Goal: Task Accomplishment & Management: Use online tool/utility

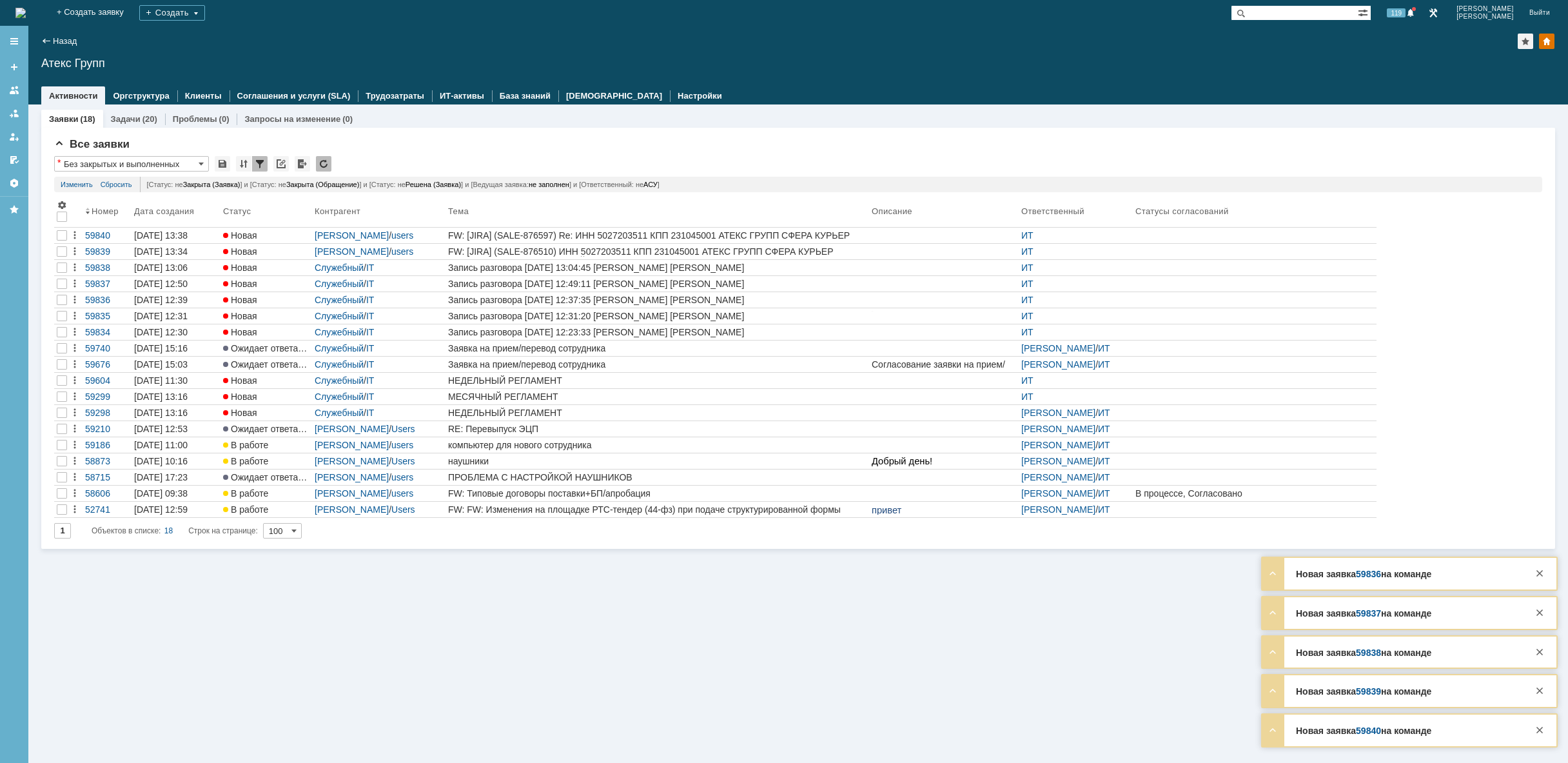
click at [26, 16] on img at bounding box center [20, 13] width 10 height 10
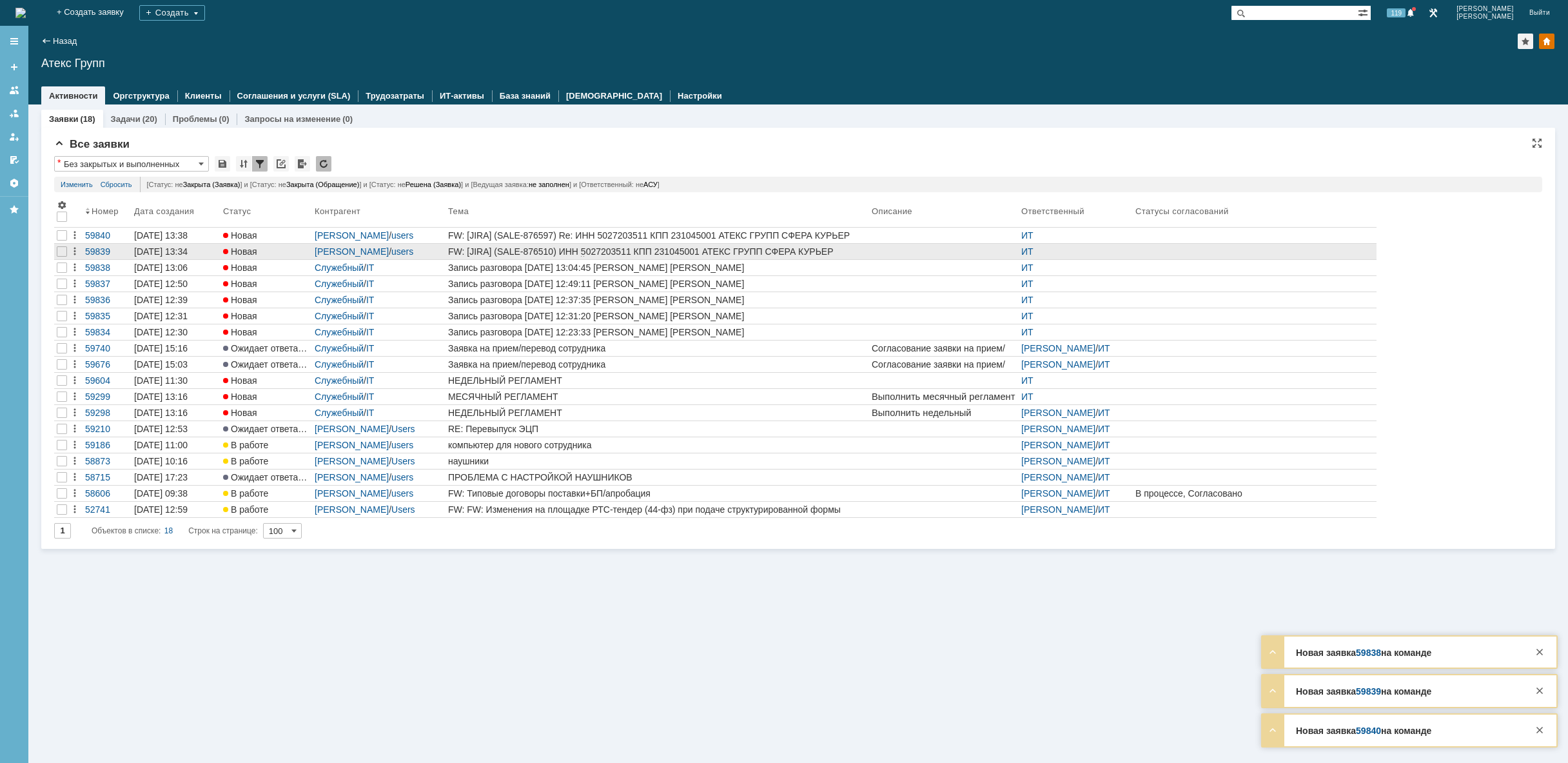
click at [765, 249] on div "FW: [JIRA] (SALE-876510) ИНН 5027203511 КПП 231045001 АТЕКС ГРУПП СФЕРА КУРЬЕР …" at bounding box center [657, 251] width 418 height 10
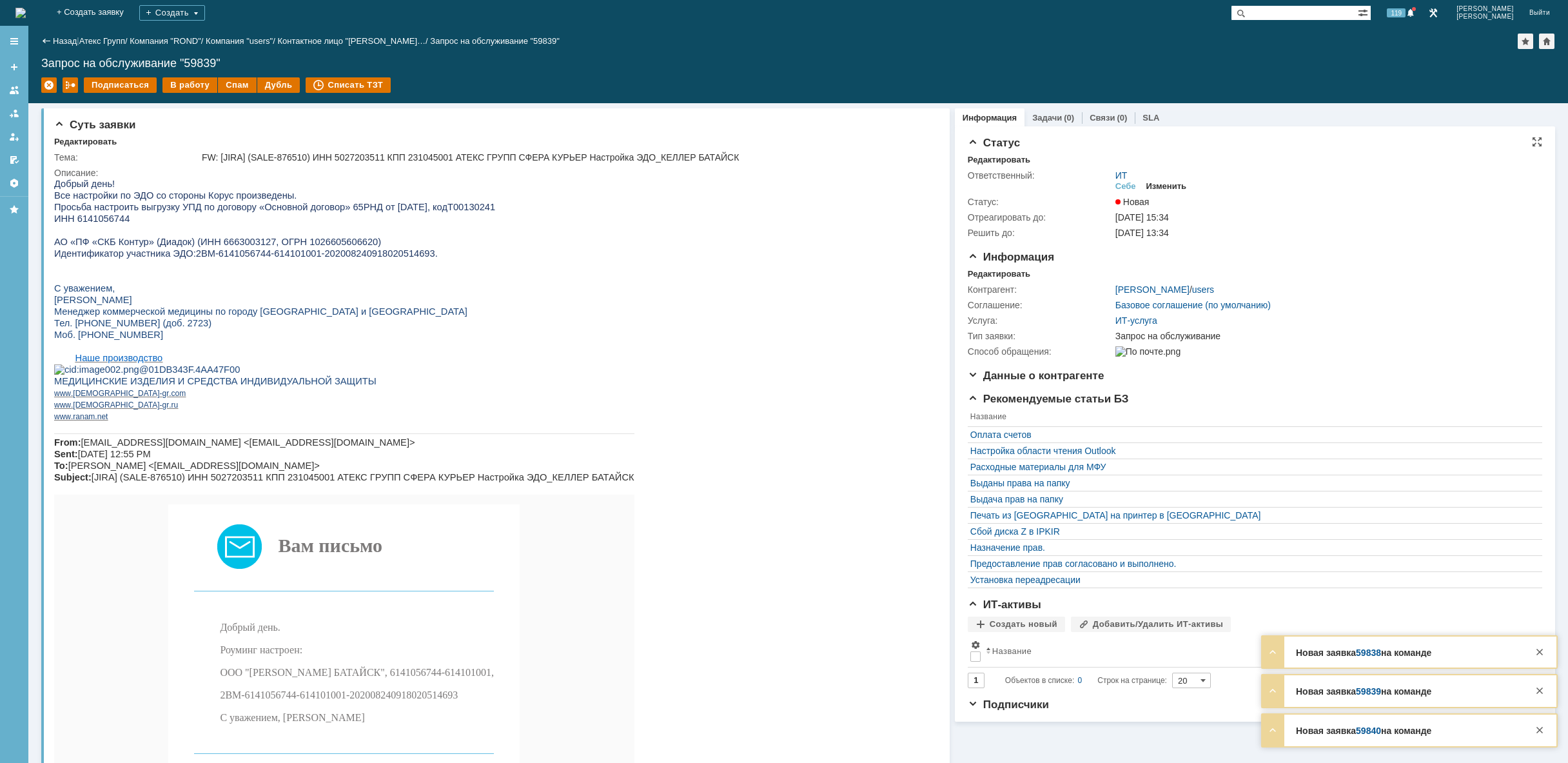
click at [1169, 185] on div "Изменить" at bounding box center [1167, 186] width 41 height 10
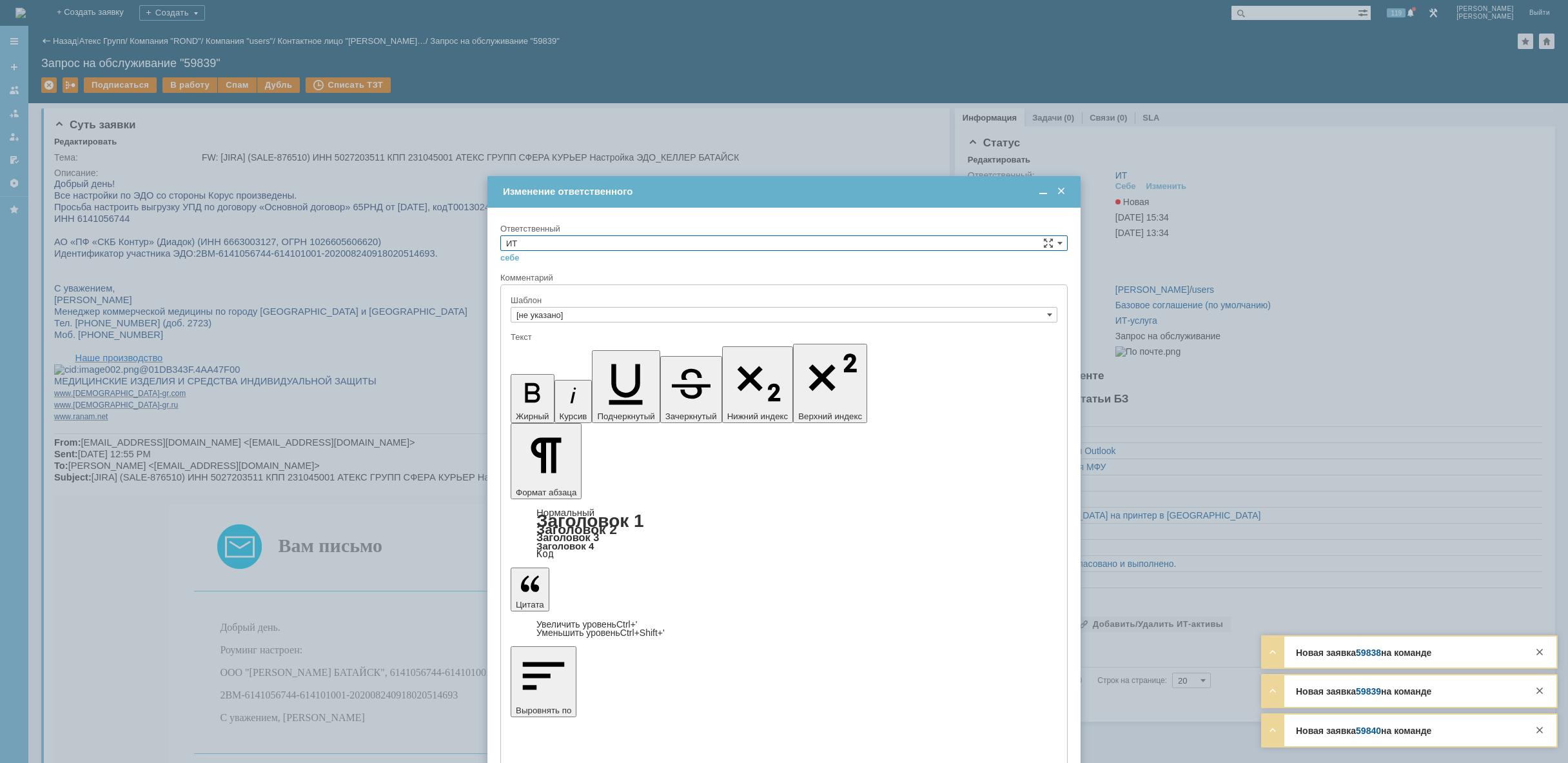
click at [1015, 243] on input "ИТ" at bounding box center [784, 243] width 567 height 15
click at [687, 353] on span "АСУ" at bounding box center [784, 349] width 556 height 10
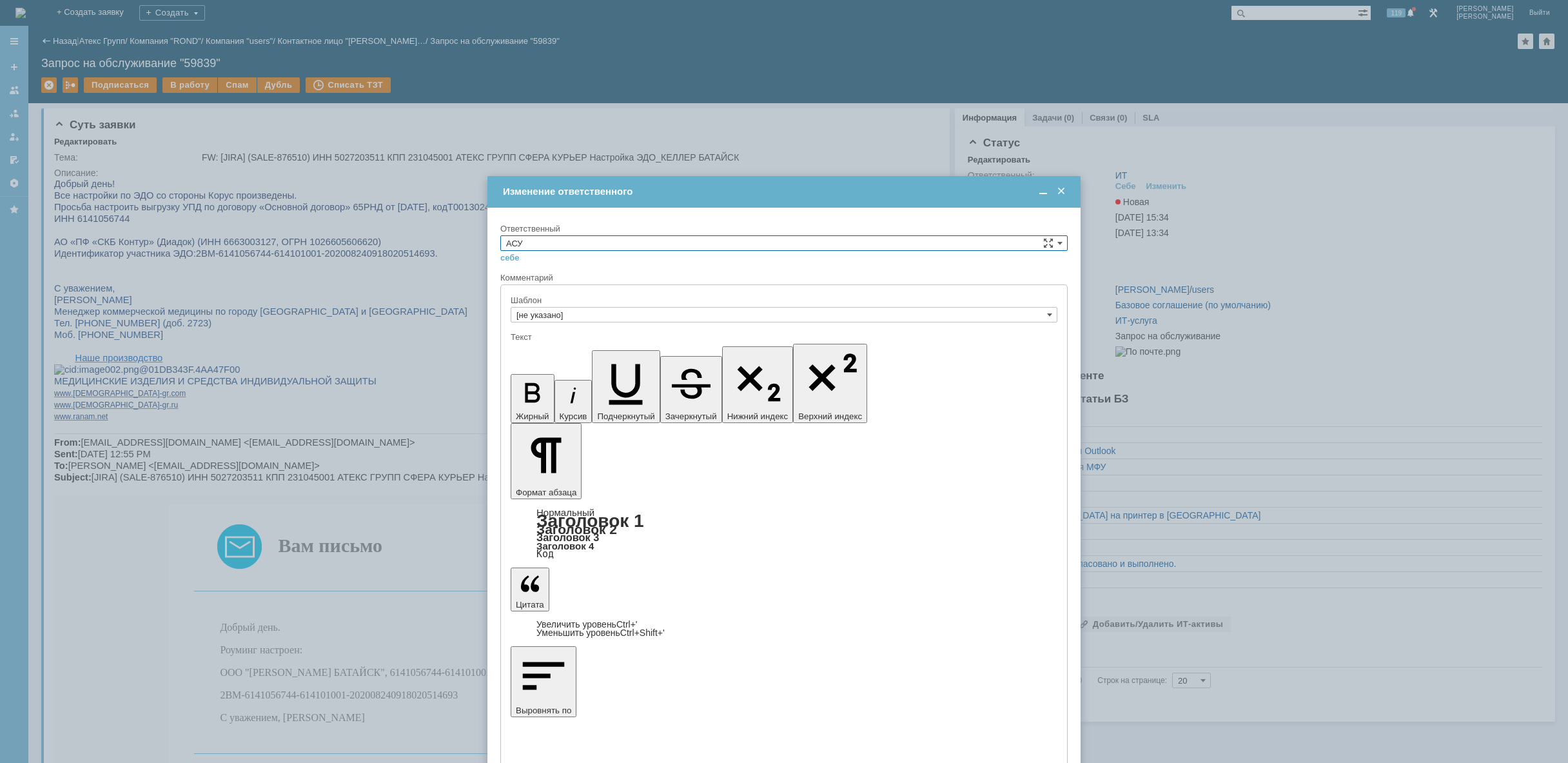
type input "АСУ"
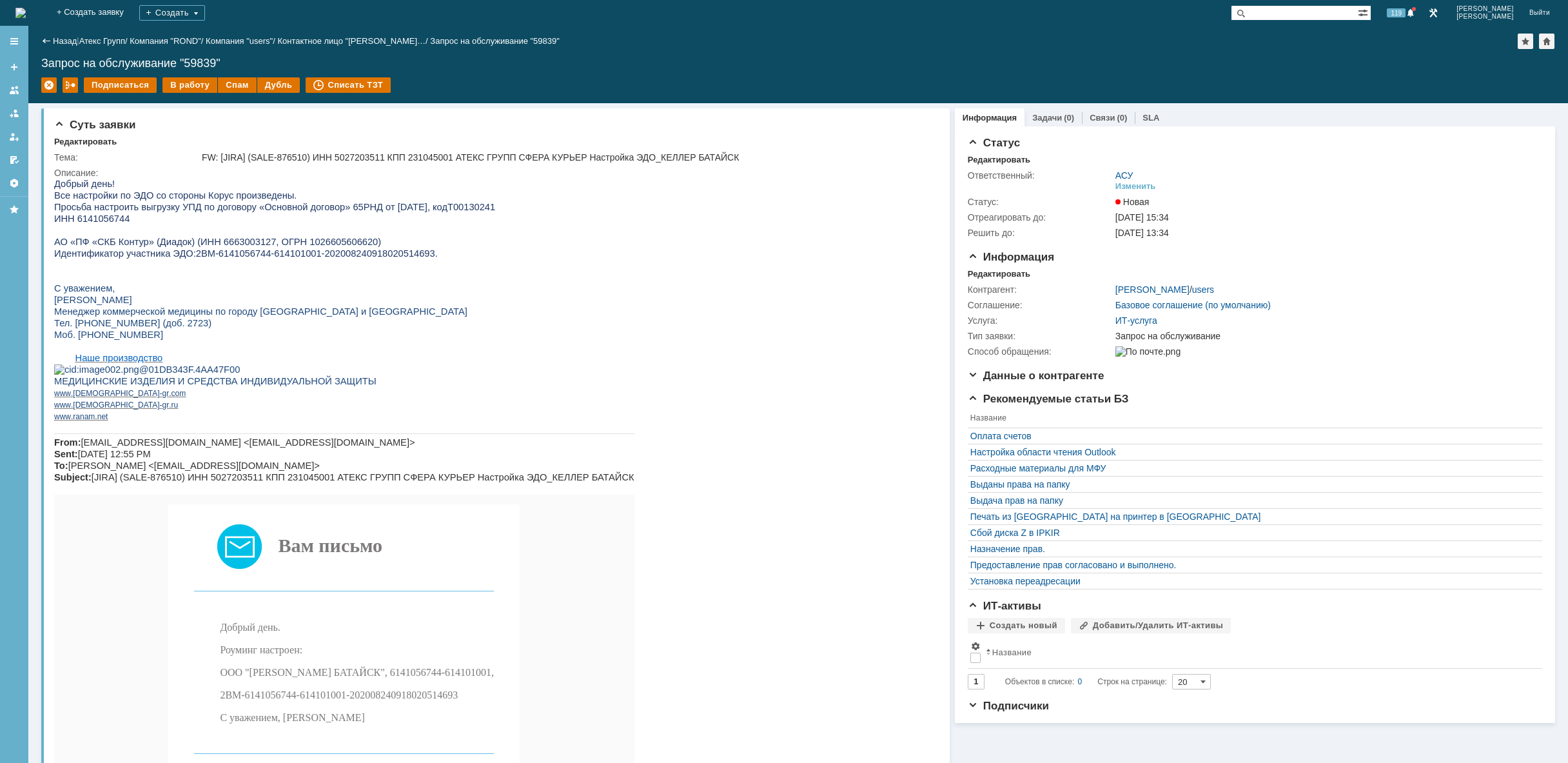
click at [26, 18] on img at bounding box center [20, 13] width 10 height 10
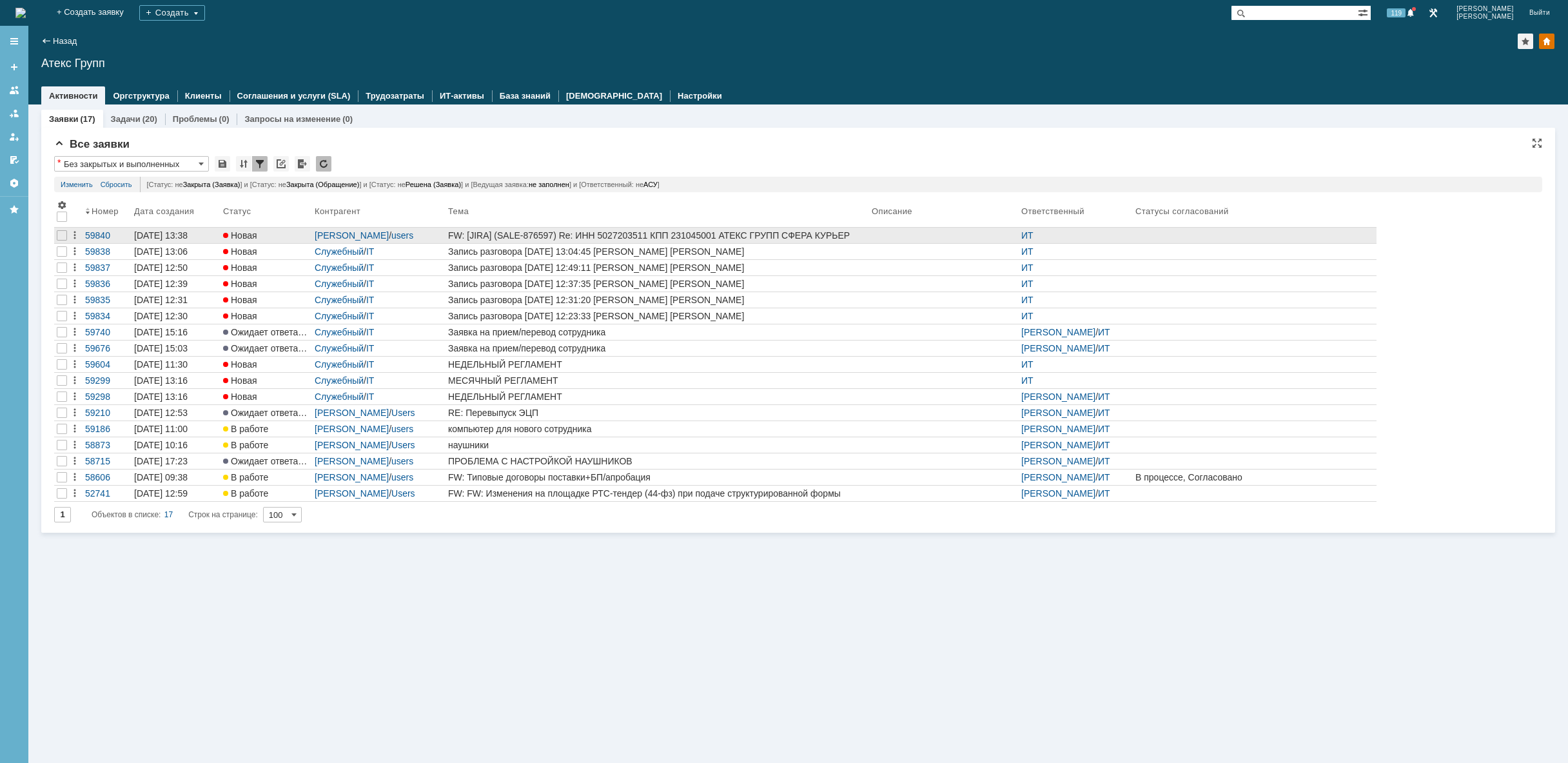
click at [731, 236] on div "FW: [JIRA] (SALE-876597) Re: ИНН 5027203511 КПП 231045001 АТЕКС ГРУПП СФЕРА КУР…" at bounding box center [657, 235] width 418 height 10
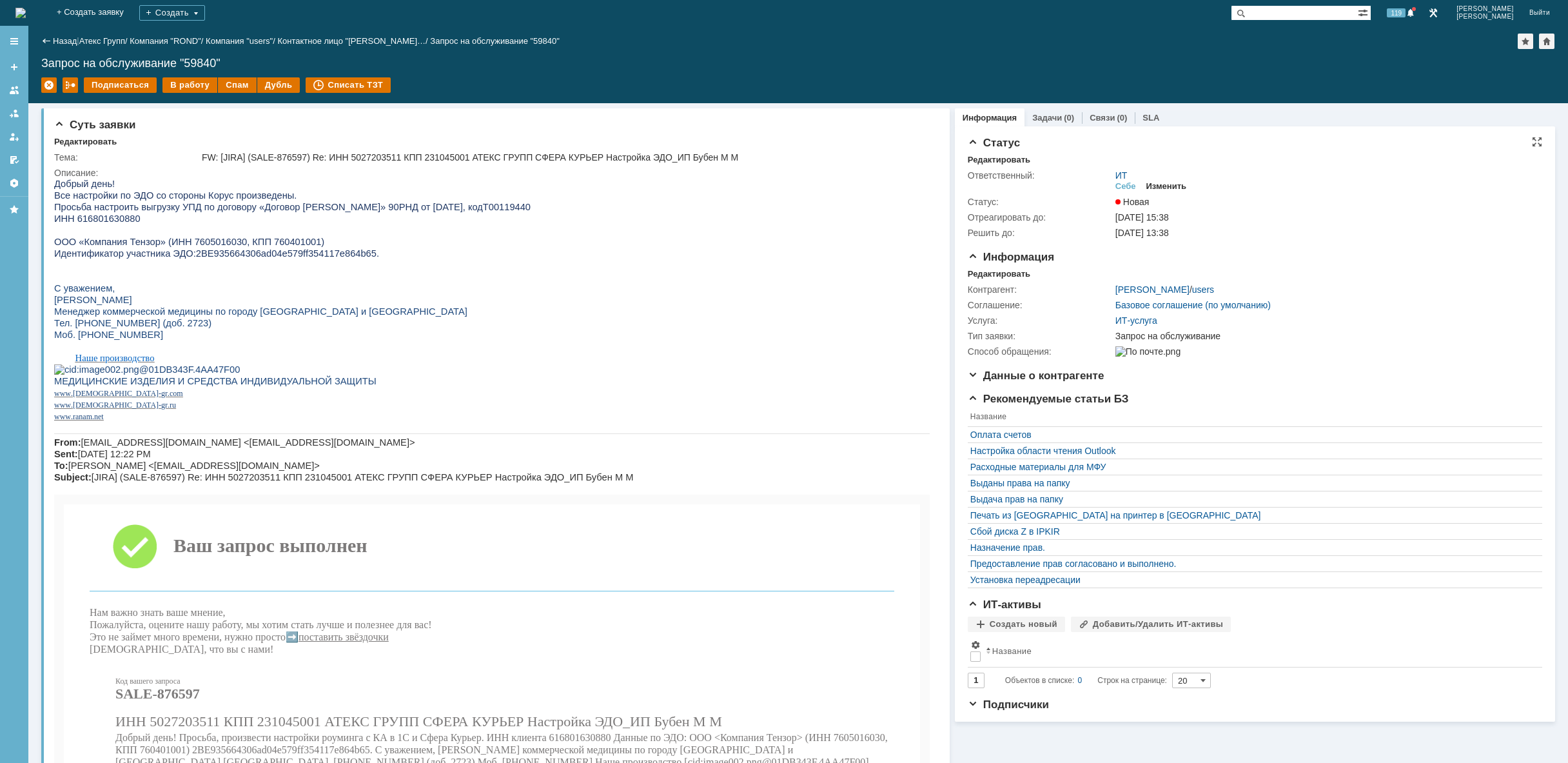
click at [1166, 184] on div "Изменить" at bounding box center [1167, 186] width 41 height 10
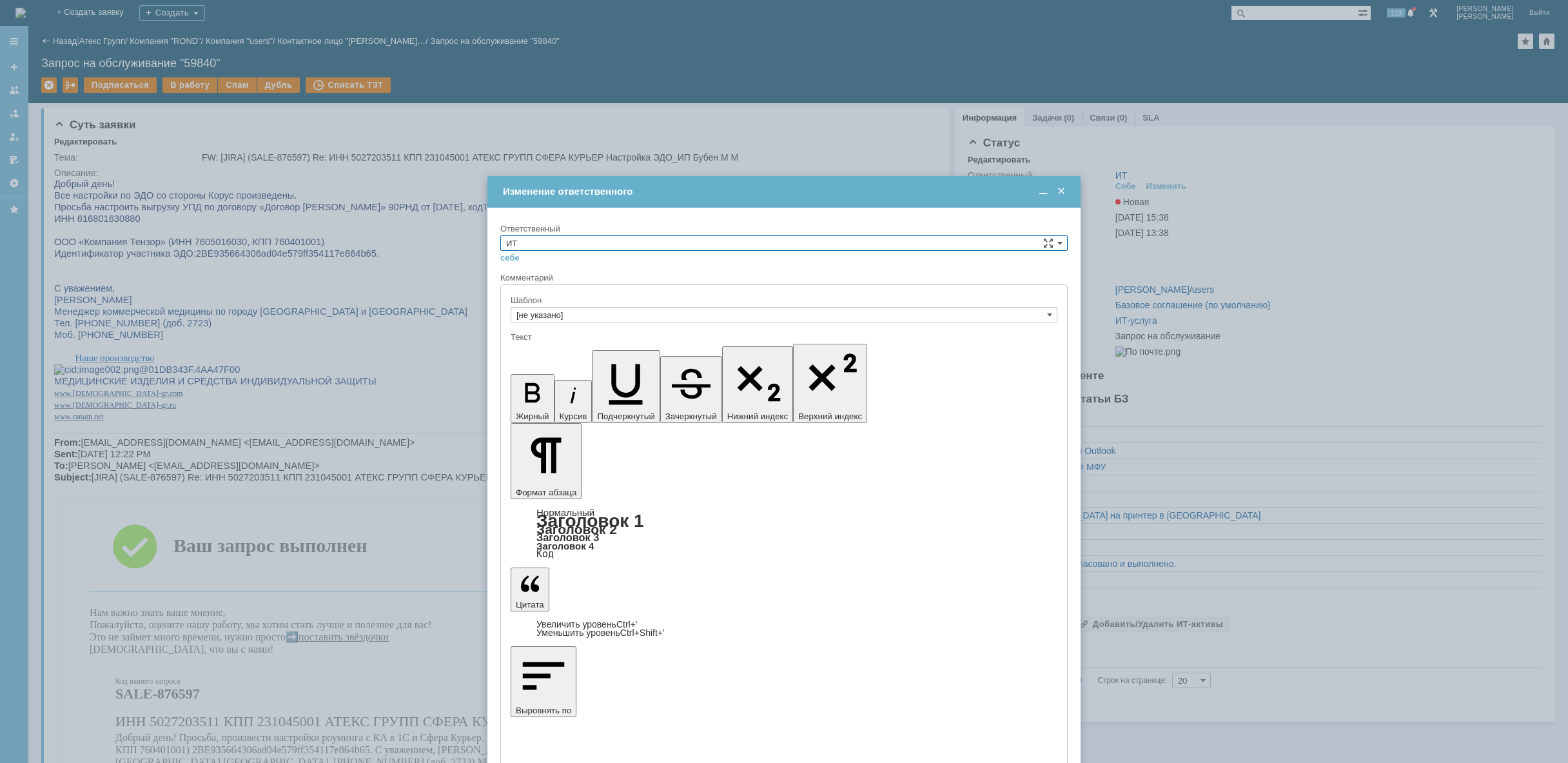
click at [577, 241] on input "ИТ" at bounding box center [784, 243] width 567 height 15
click at [535, 346] on span "АСУ" at bounding box center [784, 349] width 556 height 10
type input "АСУ"
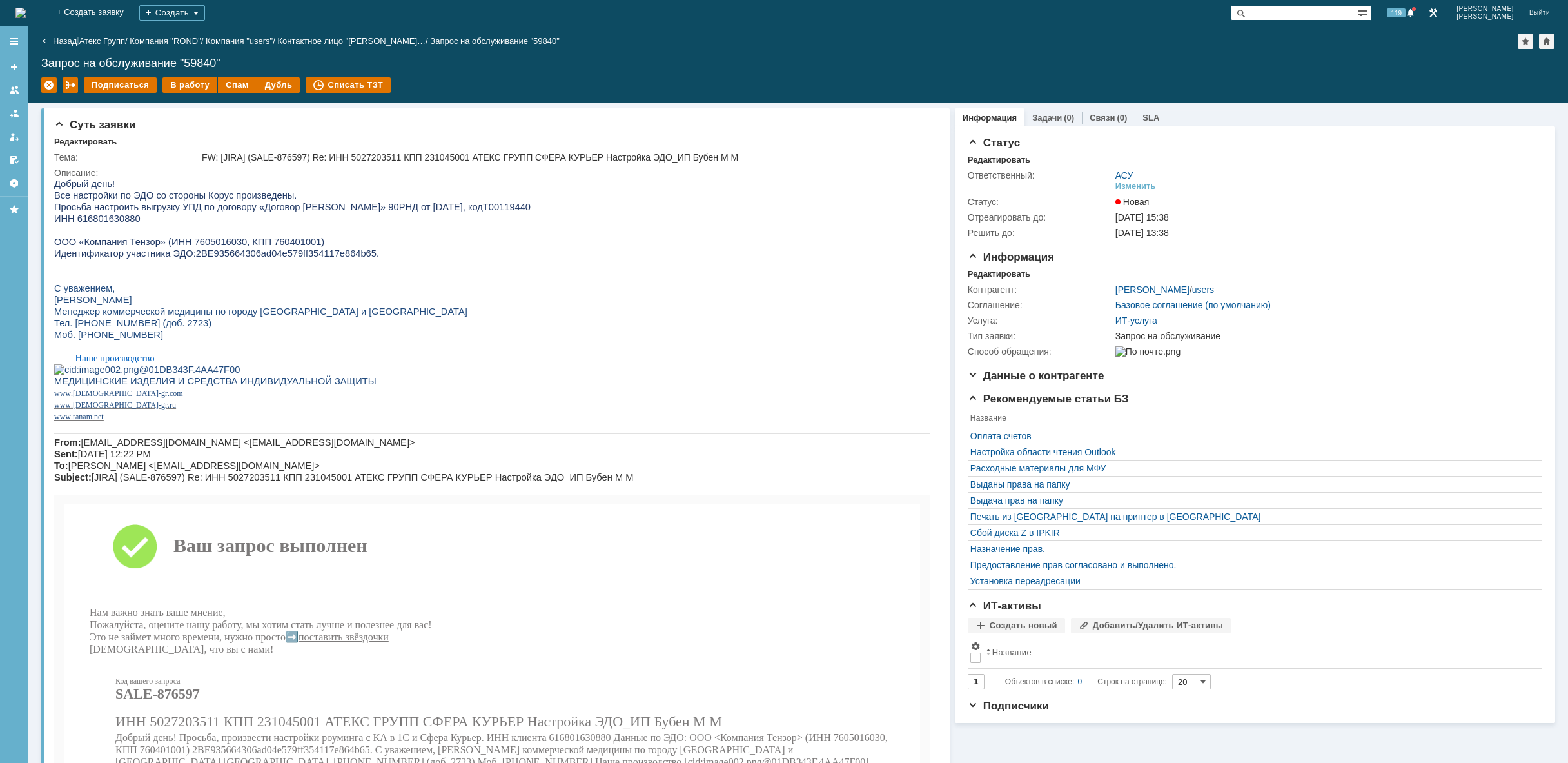
click at [26, 18] on img at bounding box center [20, 13] width 10 height 10
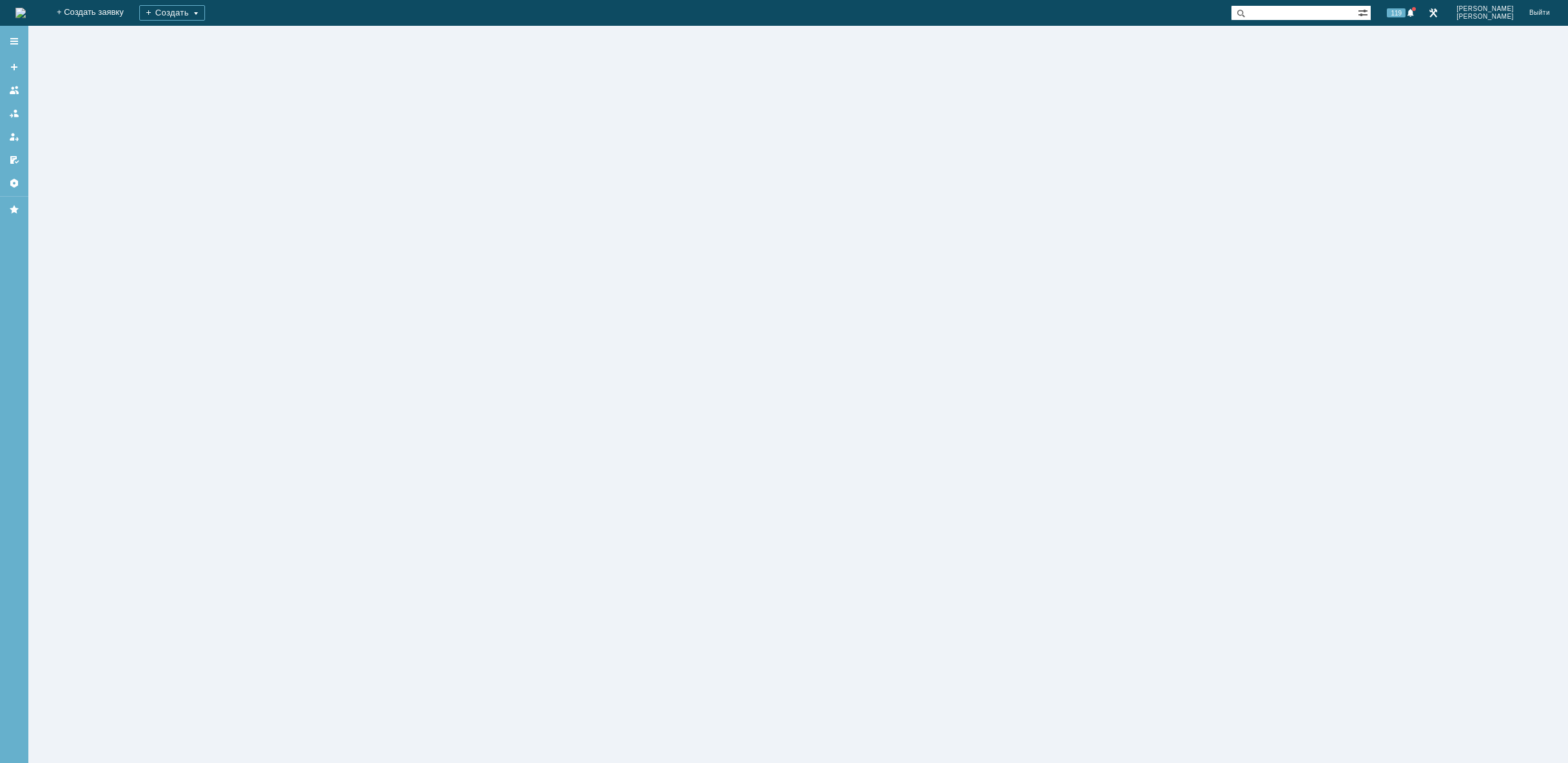
click at [26, 18] on img at bounding box center [20, 13] width 10 height 10
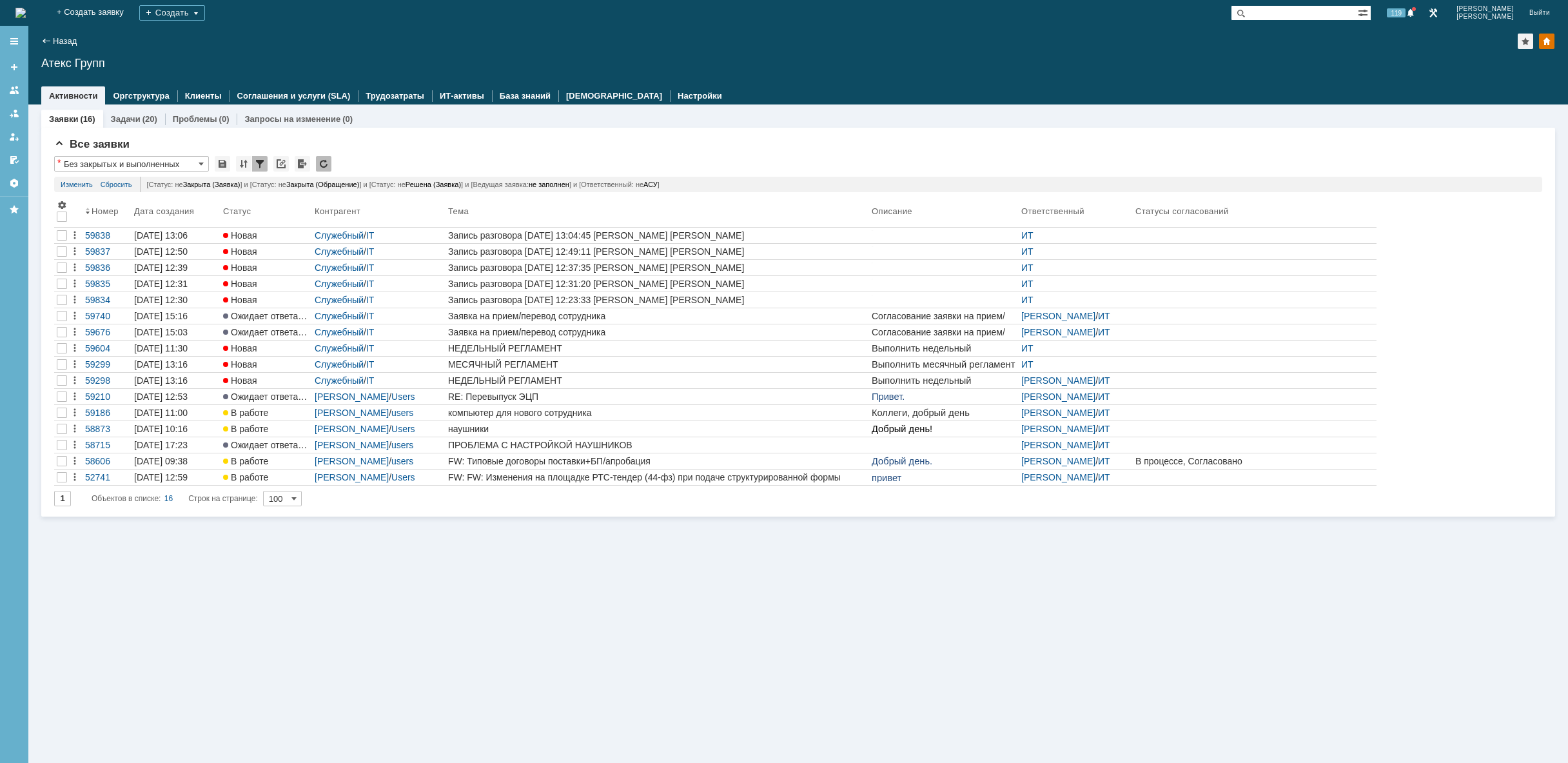
click at [614, 636] on div "Заявки (16) Задачи (20) Проблемы (0) Запросы на изменение (0) Все заявки * Без …" at bounding box center [797, 433] width 1539 height 658
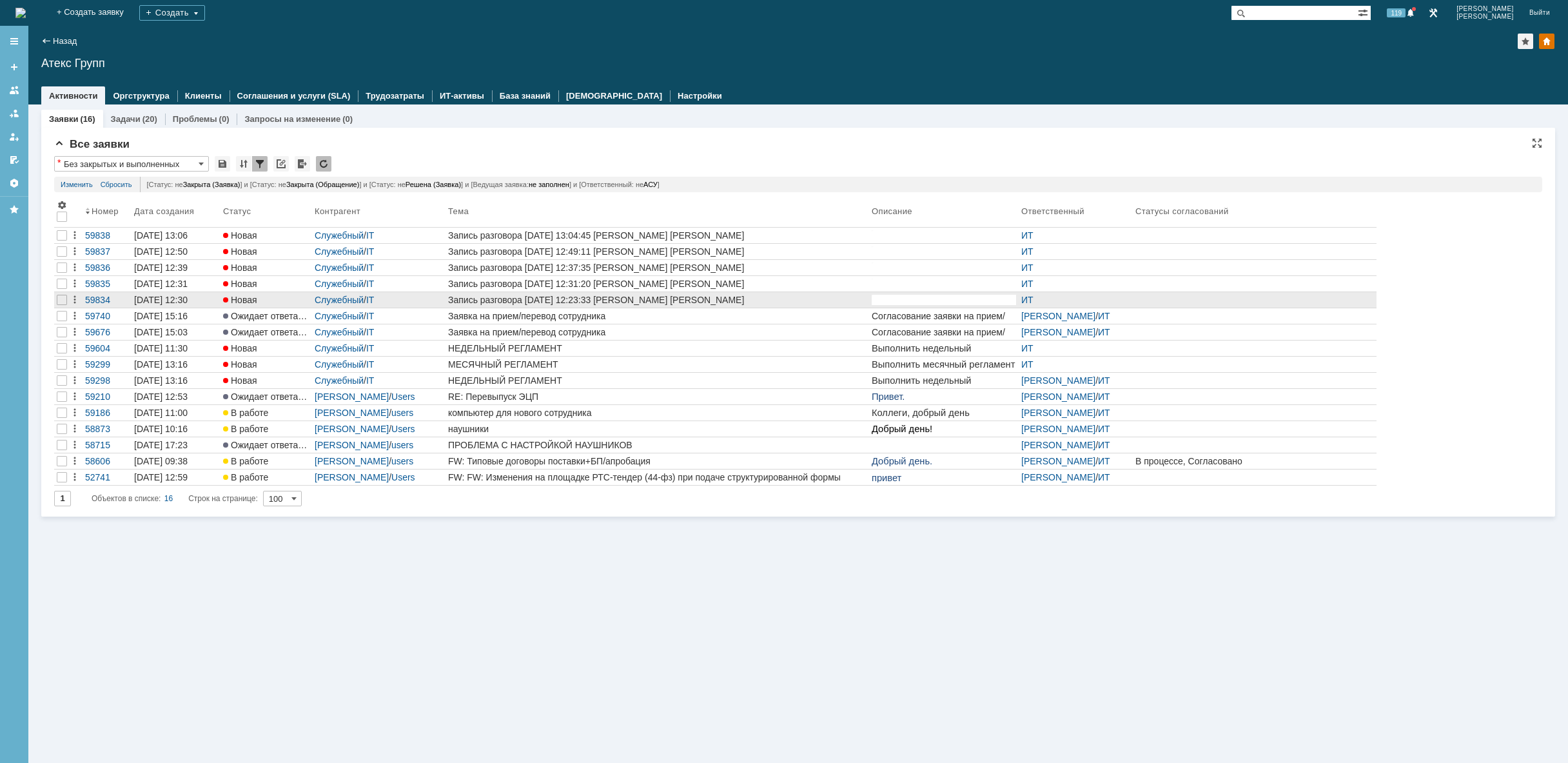
click at [67, 305] on div at bounding box center [62, 299] width 15 height 15
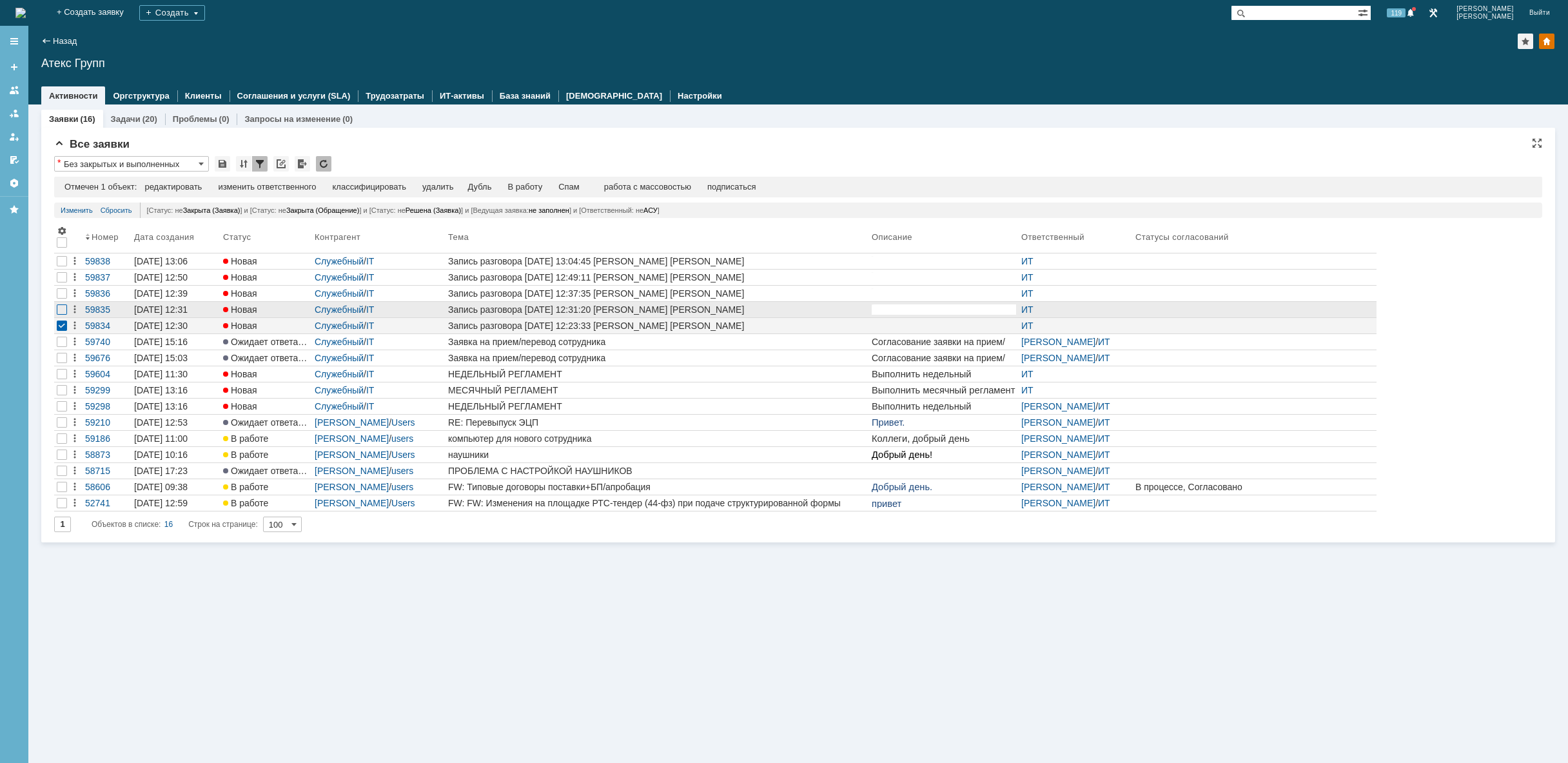
click at [61, 306] on div at bounding box center [62, 309] width 10 height 10
click at [63, 300] on div at bounding box center [62, 293] width 15 height 15
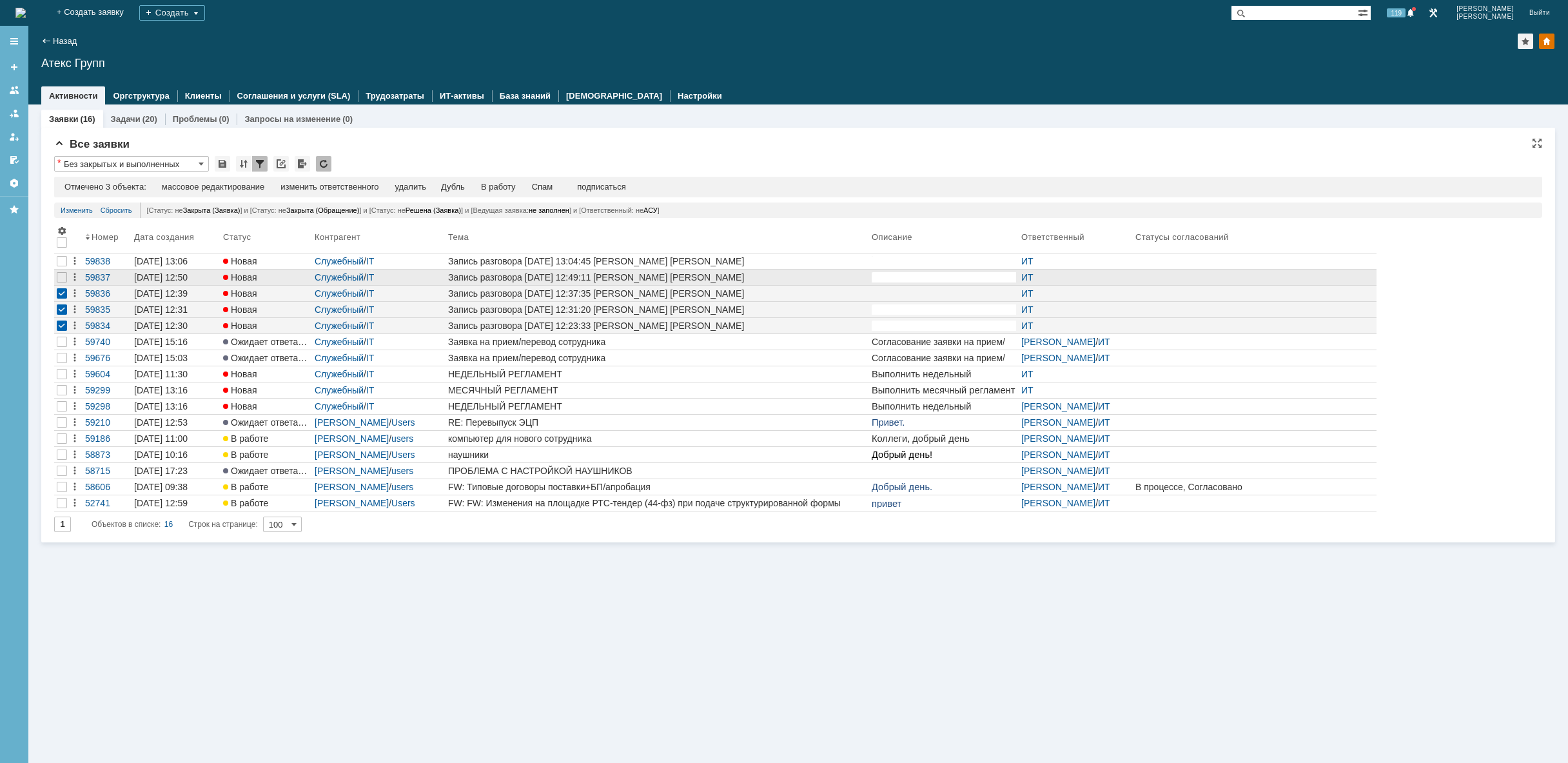
click at [62, 284] on div at bounding box center [62, 277] width 15 height 15
click at [61, 268] on div at bounding box center [62, 260] width 15 height 15
click at [422, 187] on div "удалить" at bounding box center [414, 187] width 31 height 10
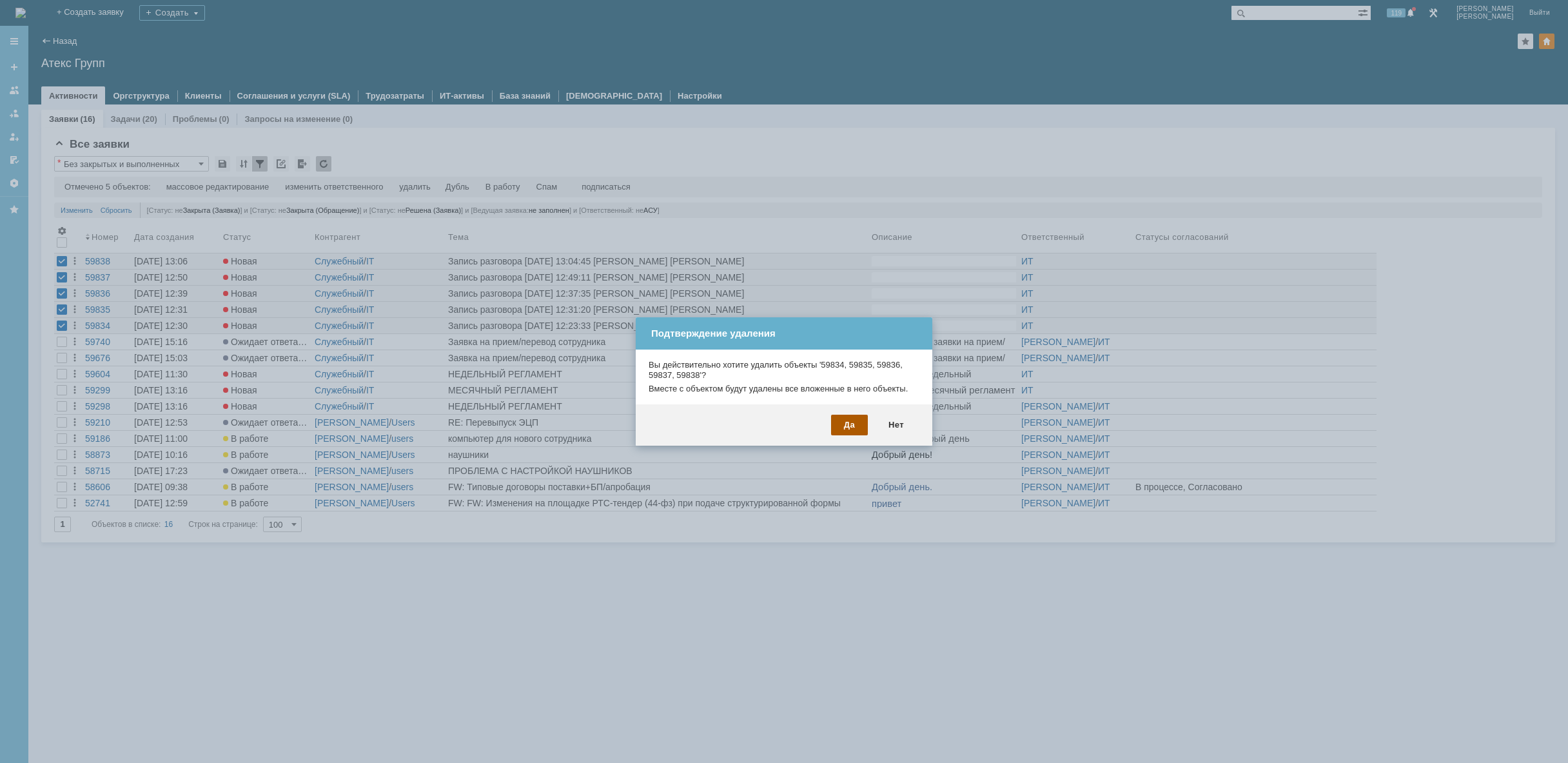
click at [855, 423] on div "Да" at bounding box center [849, 425] width 37 height 21
